Goal: Information Seeking & Learning: Learn about a topic

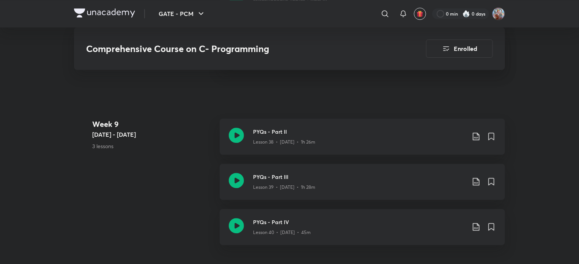
scroll to position [2580, 0]
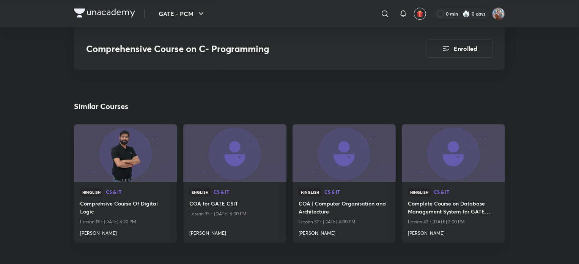
click at [211, 203] on h4 "COA for GATE CSIT" at bounding box center [234, 203] width 91 height 9
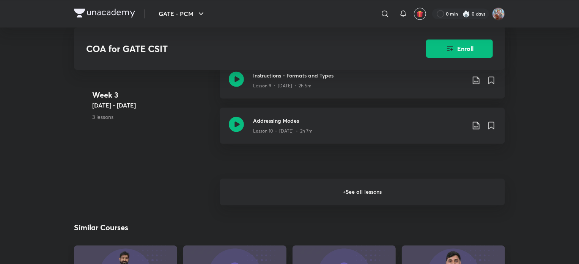
scroll to position [759, 0]
click at [351, 193] on h6 "+ See all lessons" at bounding box center [362, 192] width 285 height 27
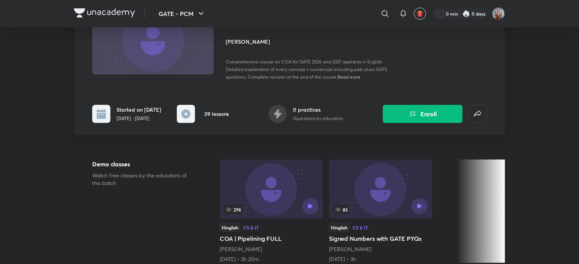
scroll to position [0, 0]
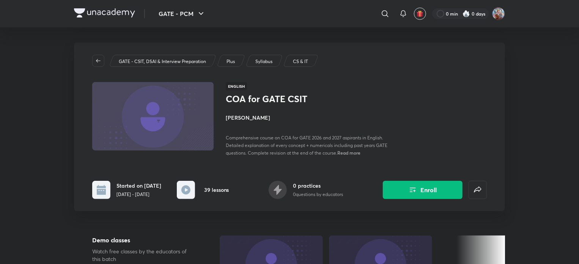
click at [245, 114] on h4 "[PERSON_NAME]" at bounding box center [311, 117] width 170 height 8
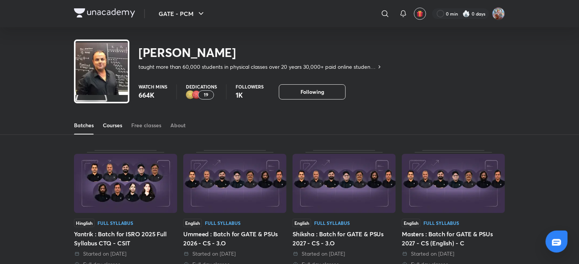
click at [118, 121] on div "Courses" at bounding box center [112, 125] width 19 height 8
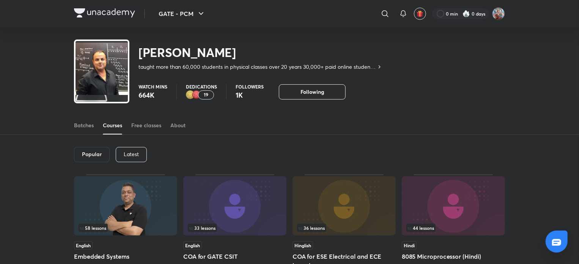
click at [130, 154] on p "Latest" at bounding box center [131, 154] width 15 height 6
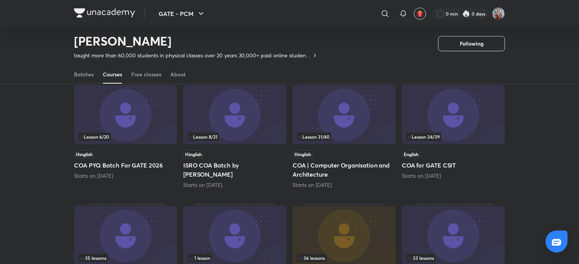
scroll to position [71, 0]
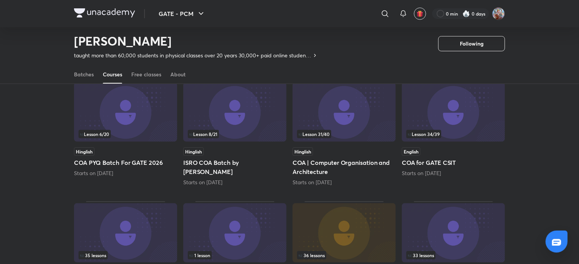
click at [232, 112] on img at bounding box center [234, 111] width 103 height 59
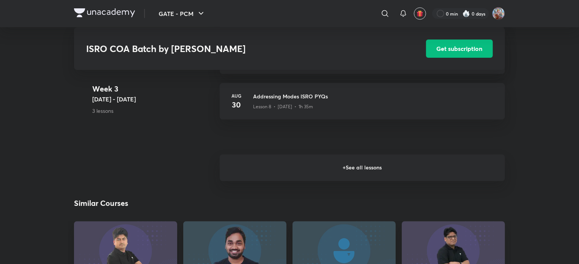
scroll to position [607, 0]
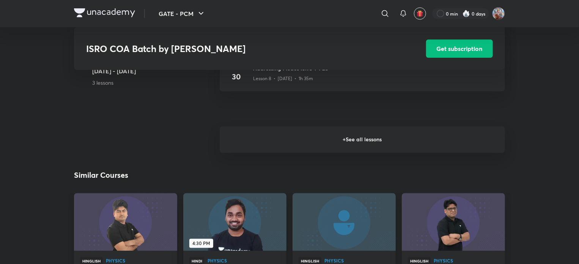
click at [363, 147] on h6 "+ See all lessons" at bounding box center [362, 139] width 285 height 27
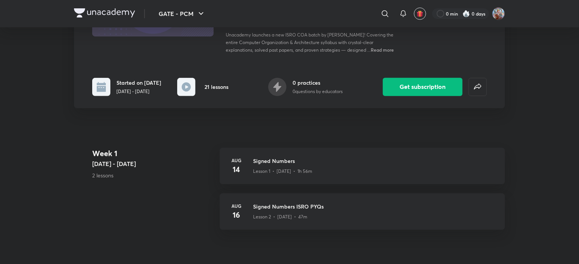
scroll to position [0, 0]
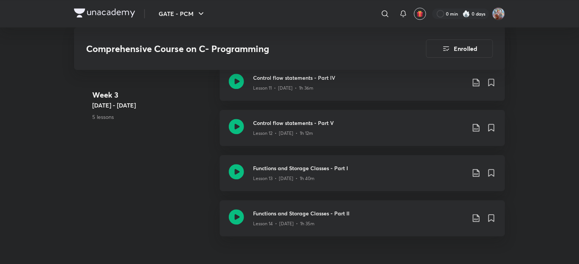
scroll to position [987, 0]
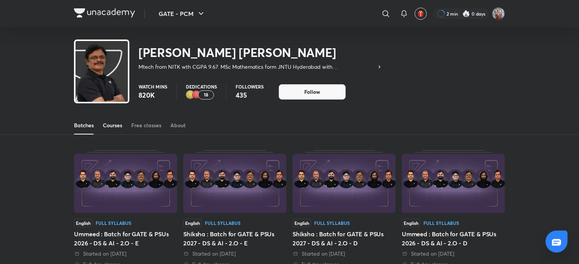
click at [112, 128] on div "Courses" at bounding box center [112, 125] width 19 height 8
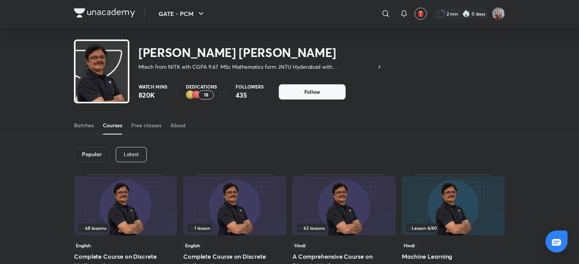
click at [128, 154] on p "Latest" at bounding box center [131, 154] width 15 height 6
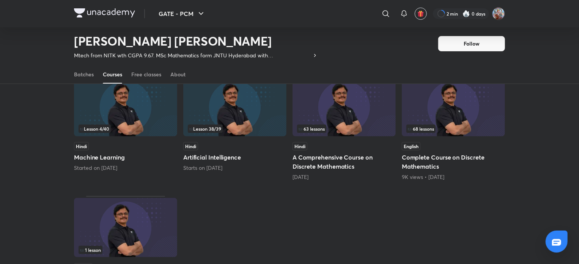
scroll to position [71, 0]
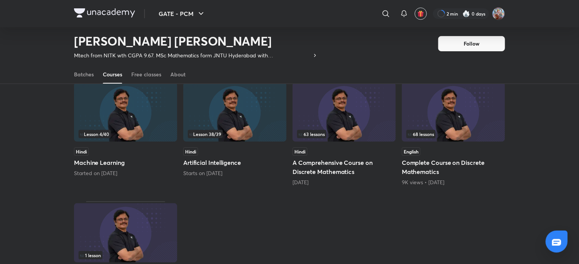
click at [148, 116] on img at bounding box center [125, 111] width 103 height 59
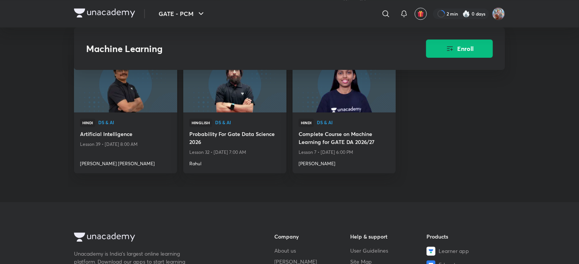
scroll to position [962, 0]
